Goal: Information Seeking & Learning: Learn about a topic

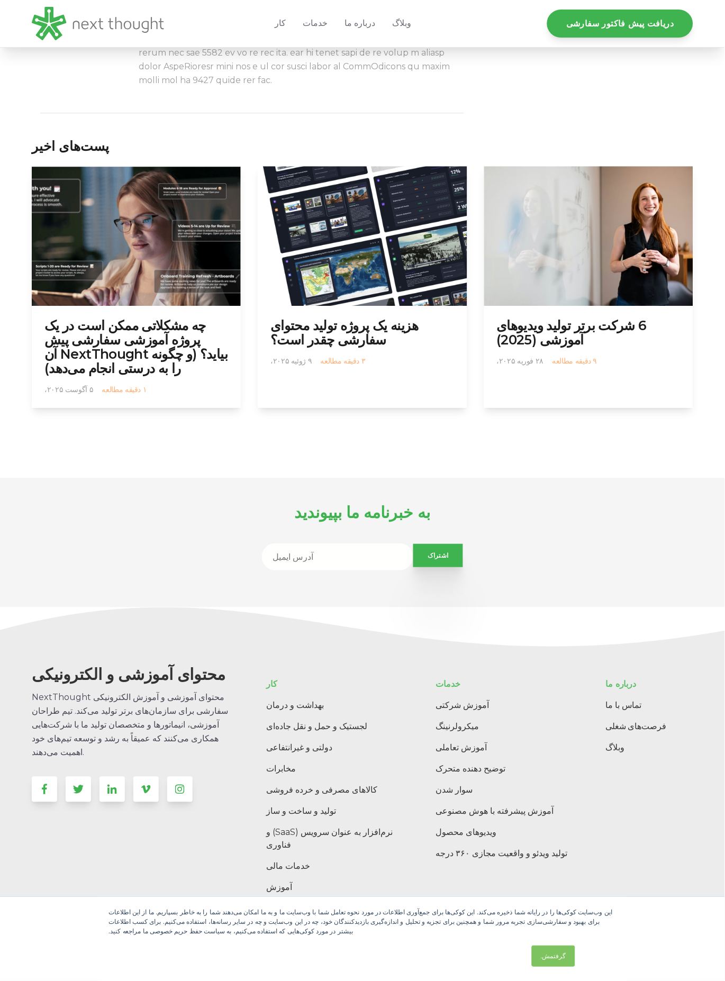
click at [414, 209] on img at bounding box center [362, 236] width 209 height 140
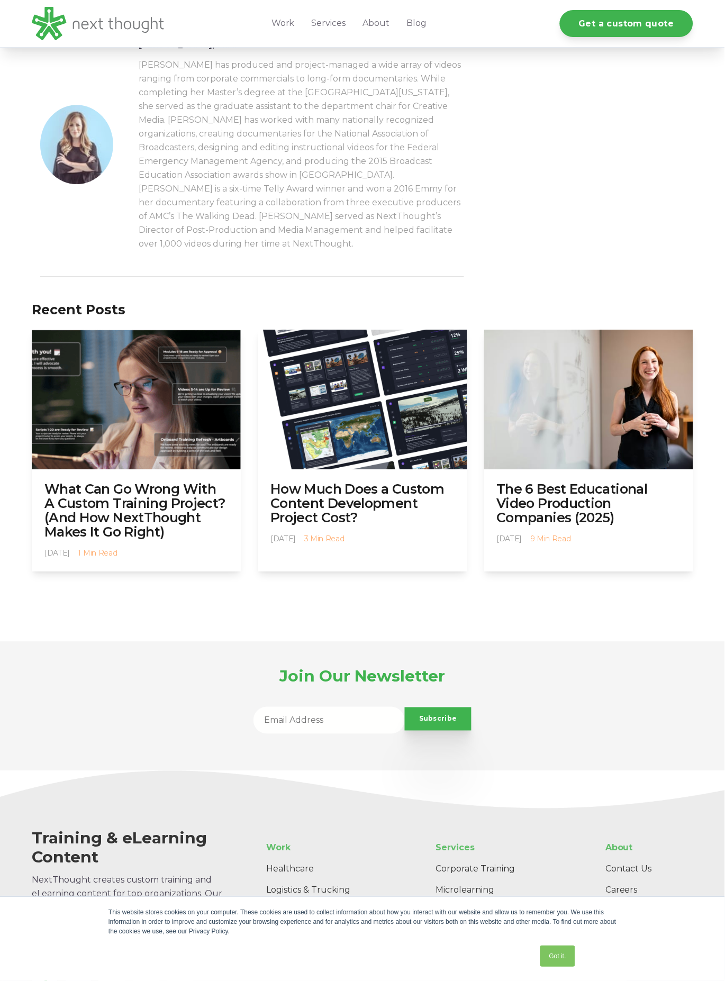
scroll to position [2036, 0]
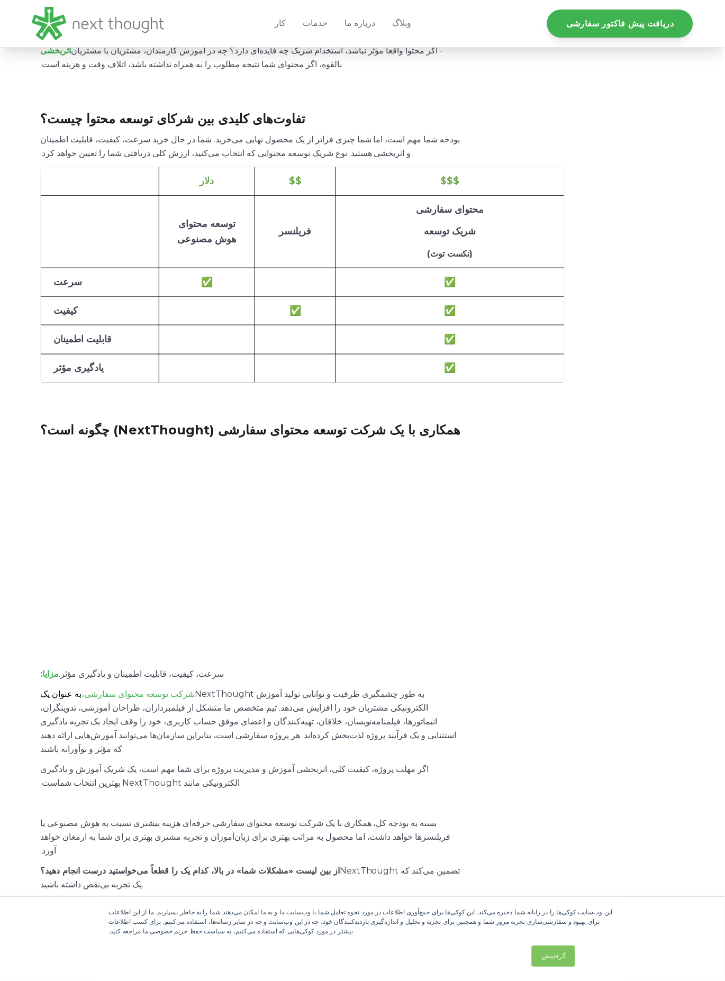
scroll to position [1176, 0]
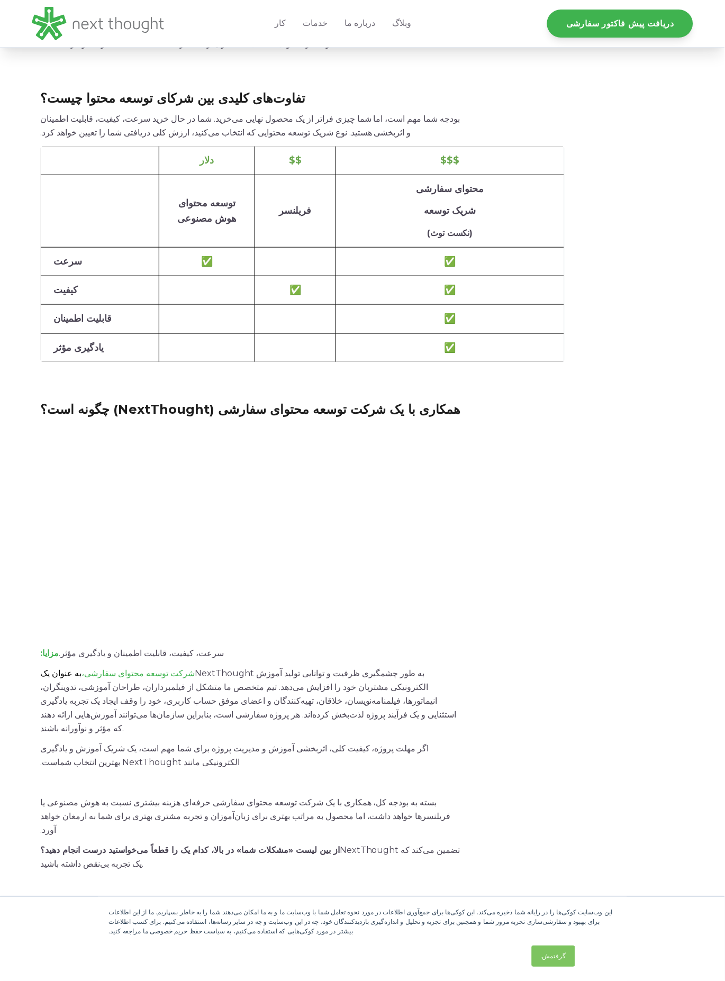
click at [401, 471] on span "قیمت‌گذاری برای پروژه‌های آموزش الکترونیکی و آموزشی می‌تواند گیج‌کننده باشد. بی…" at bounding box center [252, 931] width 424 height 3301
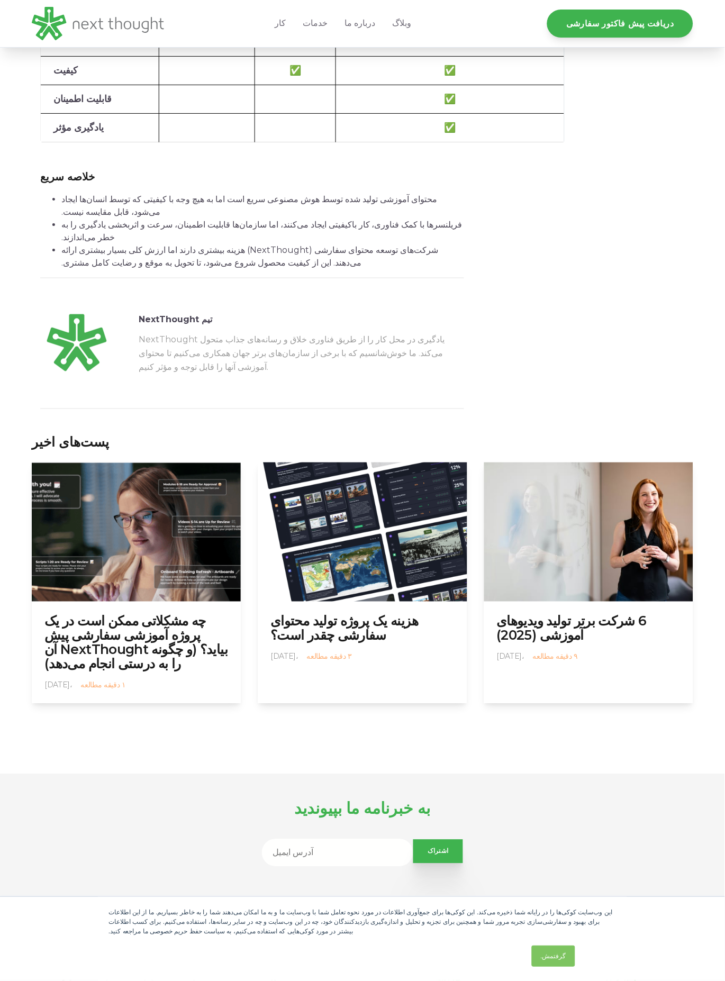
scroll to position [3496, 0]
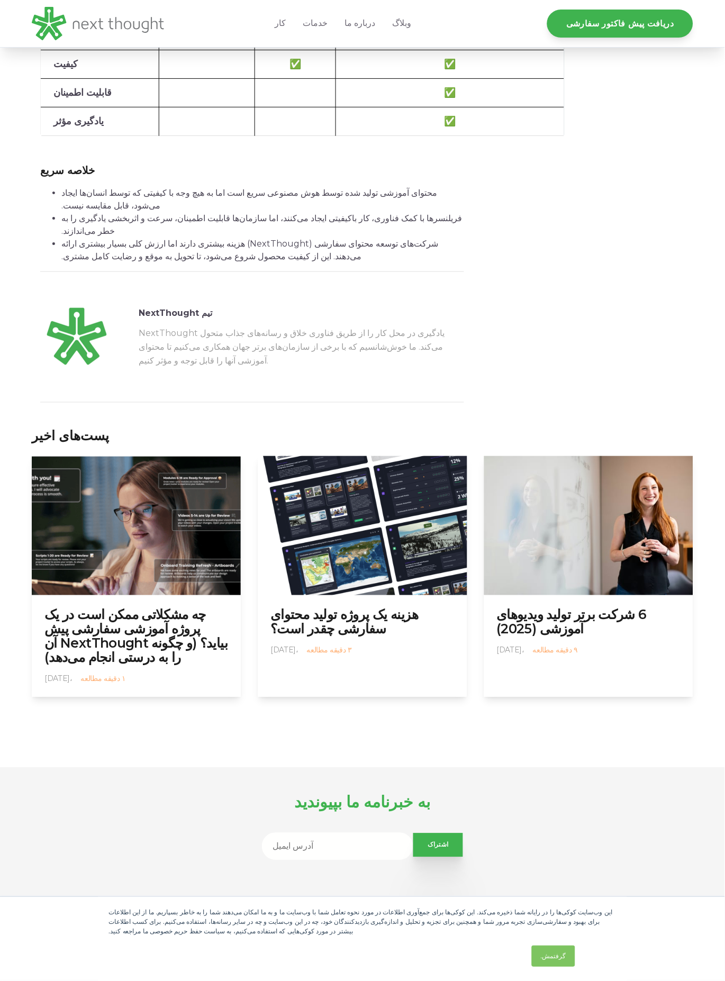
click at [599, 563] on img at bounding box center [588, 526] width 209 height 140
click at [582, 582] on img at bounding box center [588, 526] width 209 height 140
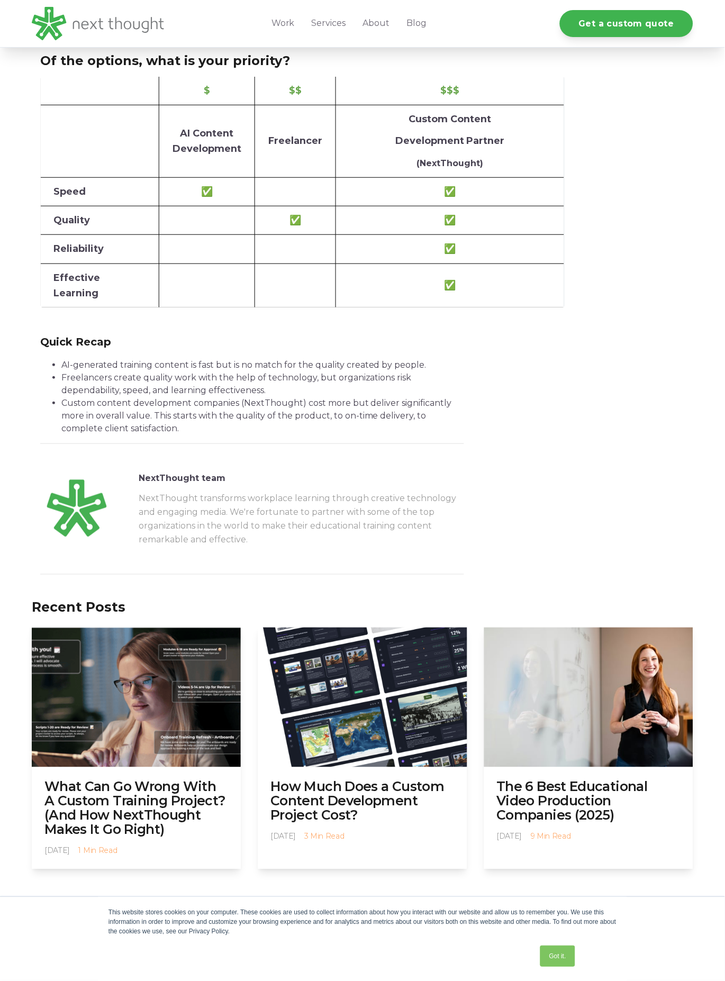
scroll to position [3608, 0]
